Goal: Task Accomplishment & Management: Manage account settings

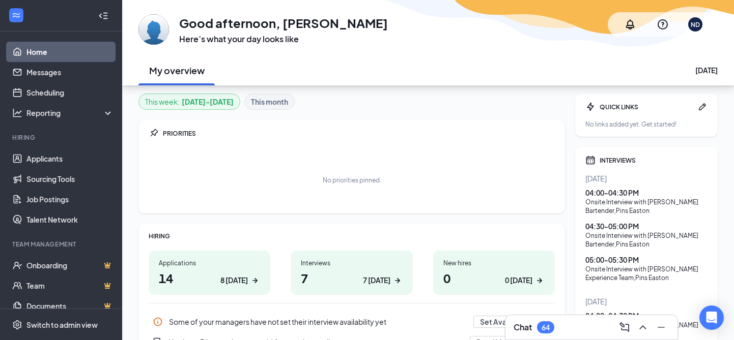
scroll to position [134, 0]
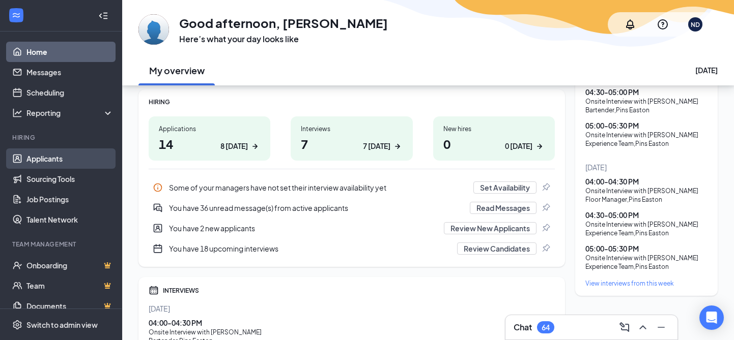
click at [55, 157] on link "Applicants" at bounding box center [69, 159] width 87 height 20
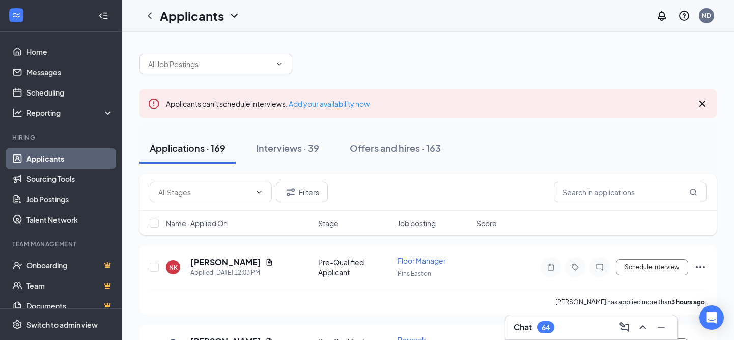
click at [703, 105] on icon "Cross" at bounding box center [702, 104] width 12 height 12
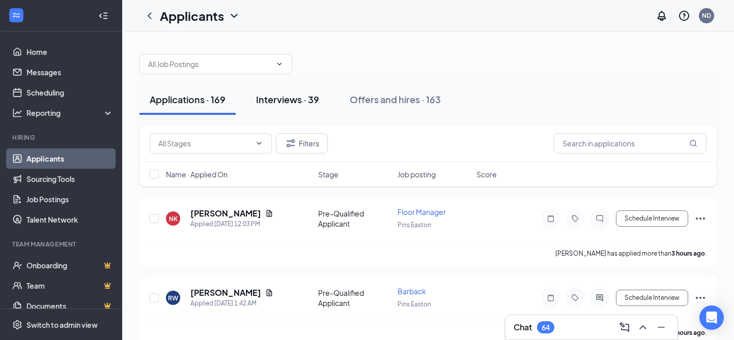
click at [284, 90] on button "Interviews · 39" at bounding box center [287, 99] width 83 height 31
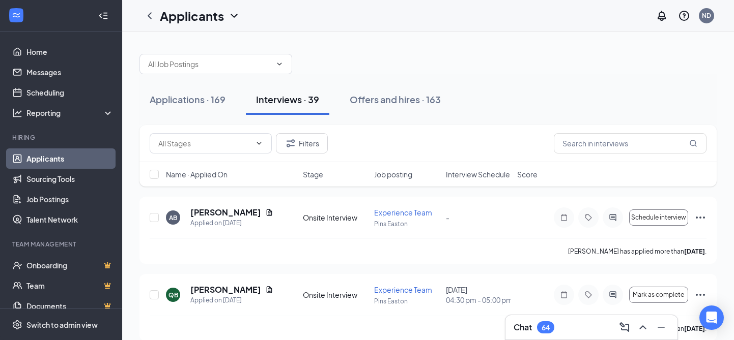
click at [418, 170] on div "Job posting" at bounding box center [406, 174] width 65 height 10
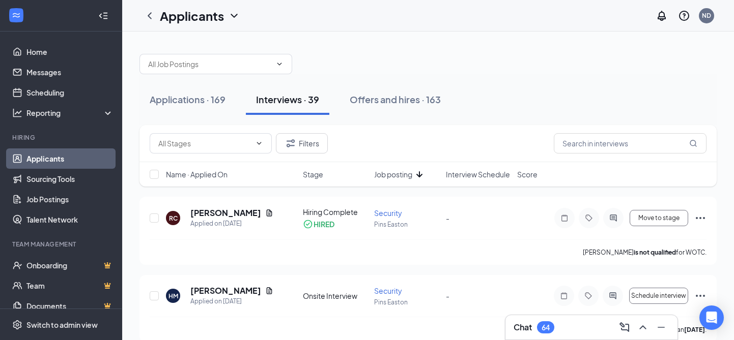
click at [419, 172] on icon "ArrowDown" at bounding box center [419, 174] width 12 height 12
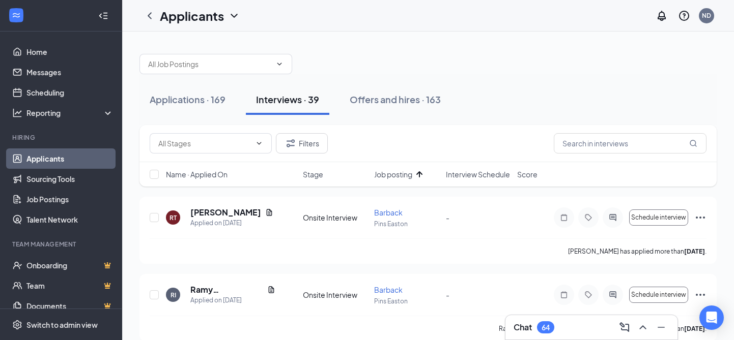
click at [505, 169] on span "Interview Schedule" at bounding box center [478, 174] width 64 height 10
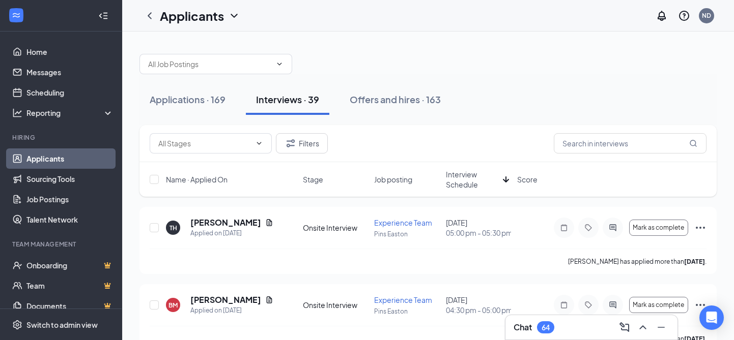
click at [505, 169] on div "Name · Applied On Stage Job posting Interview Schedule Score" at bounding box center [427, 179] width 577 height 35
click at [499, 180] on div "Interview Schedule" at bounding box center [478, 179] width 65 height 20
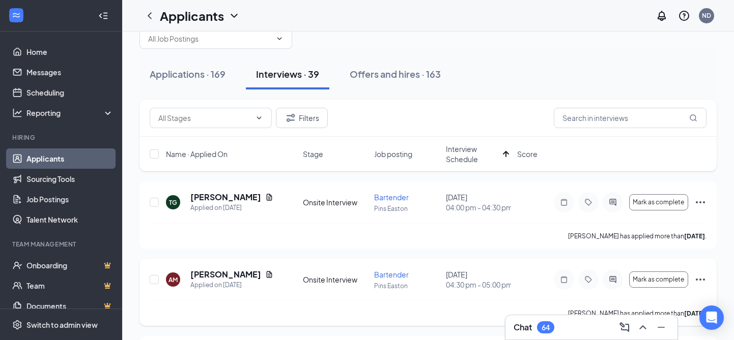
scroll to position [32, 0]
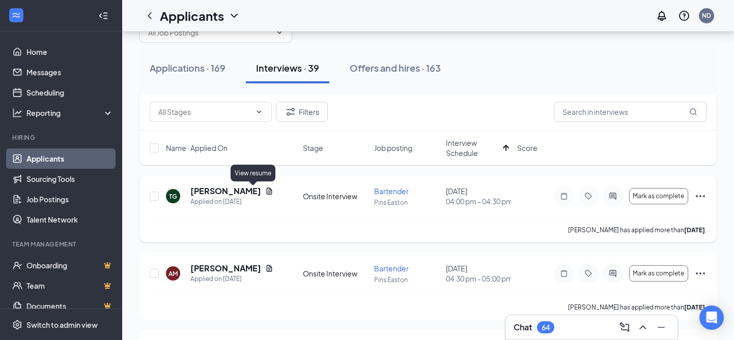
click at [265, 190] on icon "Document" at bounding box center [269, 191] width 8 height 8
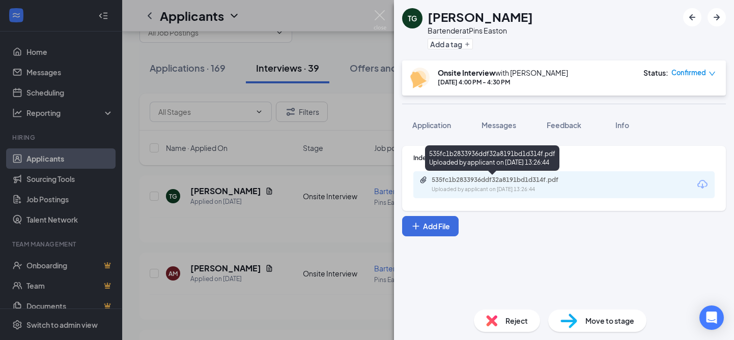
click at [477, 190] on div "Uploaded by applicant on [DATE] 13:26:44" at bounding box center [508, 190] width 153 height 8
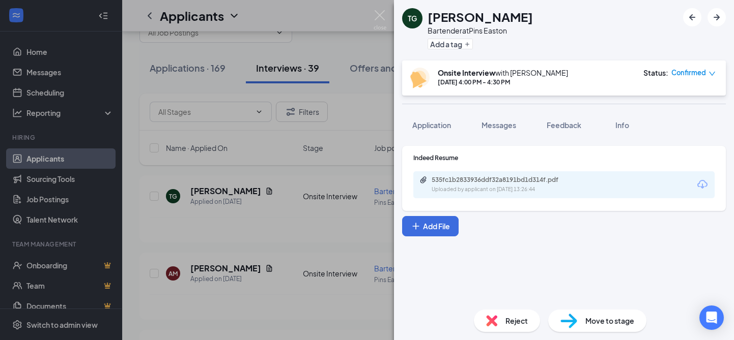
click at [266, 272] on div "TG [PERSON_NAME] Bartender at [GEOGRAPHIC_DATA] Add a tag Onsite Interview with…" at bounding box center [367, 170] width 734 height 340
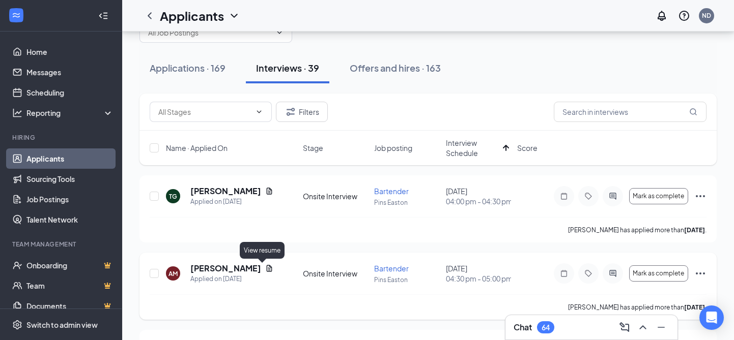
click at [265, 269] on icon "Document" at bounding box center [269, 269] width 8 height 8
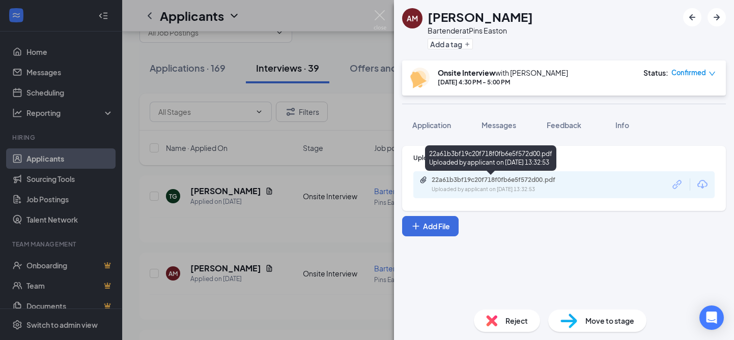
click at [460, 182] on div "22a61b3bf19c20f718f0fb6e5f572d00.pdf" at bounding box center [503, 180] width 142 height 8
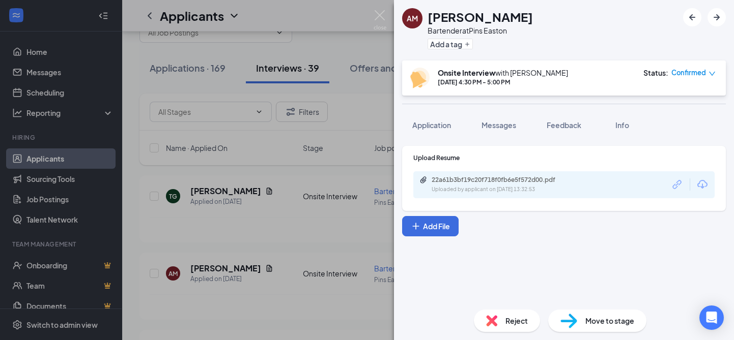
click at [260, 301] on div "AM [PERSON_NAME] Bartender at [GEOGRAPHIC_DATA] Add a tag Onsite Interview with…" at bounding box center [367, 170] width 734 height 340
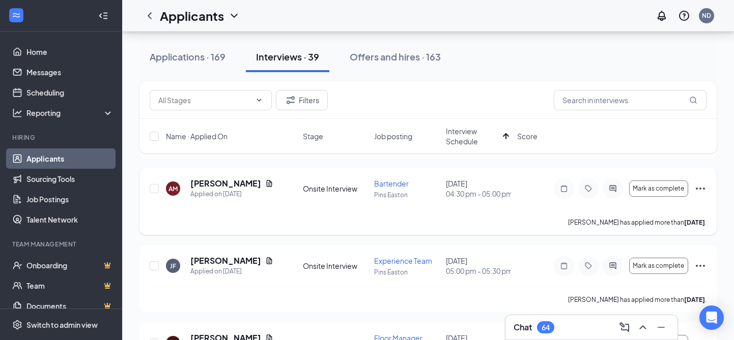
scroll to position [129, 0]
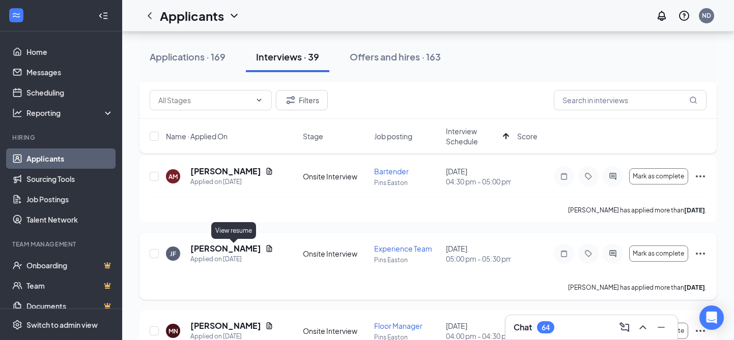
click at [265, 250] on icon "Document" at bounding box center [269, 249] width 8 height 8
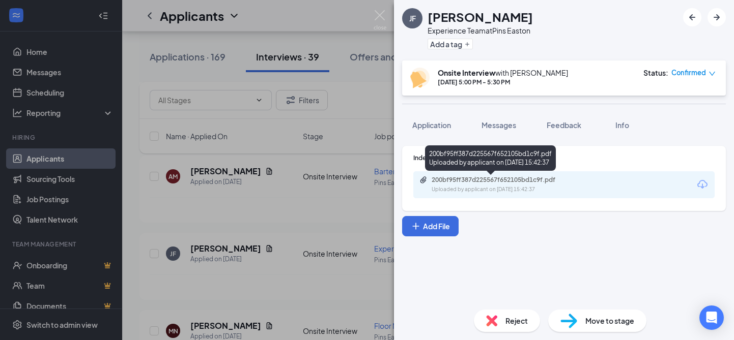
click at [488, 183] on div "200bf95ff387d225567f652105bd1c9f.pdf" at bounding box center [503, 180] width 142 height 8
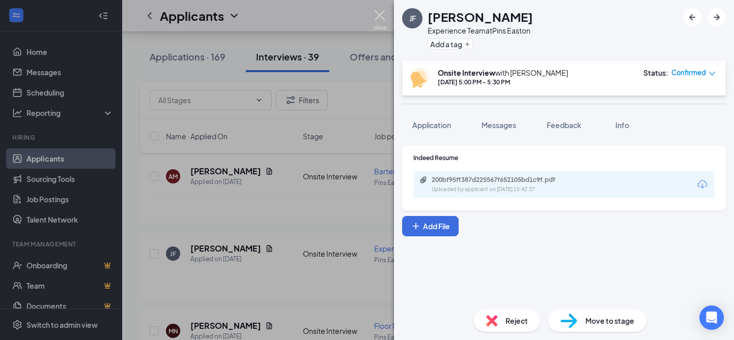
click at [379, 13] on img at bounding box center [380, 20] width 13 height 20
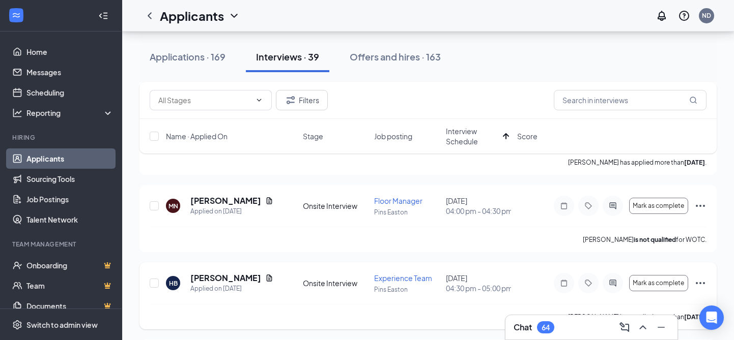
scroll to position [251, 0]
